Goal: Task Accomplishment & Management: Use online tool/utility

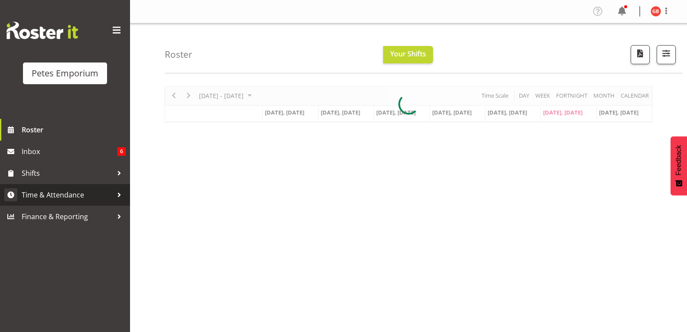
click at [67, 198] on span "Time & Attendance" at bounding box center [67, 194] width 91 height 13
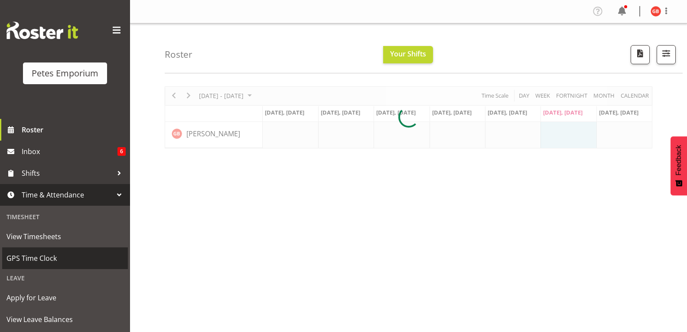
click at [42, 258] on span "GPS Time Clock" at bounding box center [65, 258] width 117 height 13
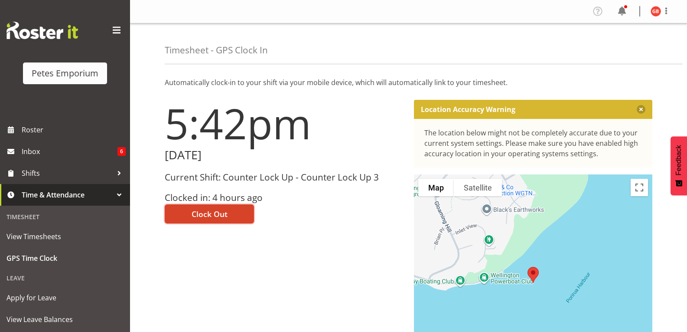
click at [234, 216] on button "Clock Out" at bounding box center [209, 213] width 89 height 19
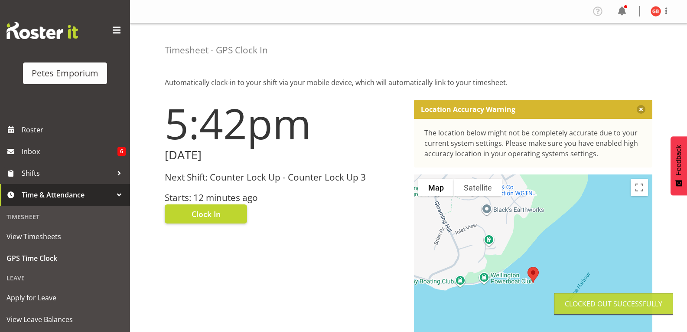
click at [655, 10] on img at bounding box center [656, 11] width 10 height 10
click at [606, 51] on link "Log Out" at bounding box center [629, 46] width 83 height 16
